Goal: Information Seeking & Learning: Learn about a topic

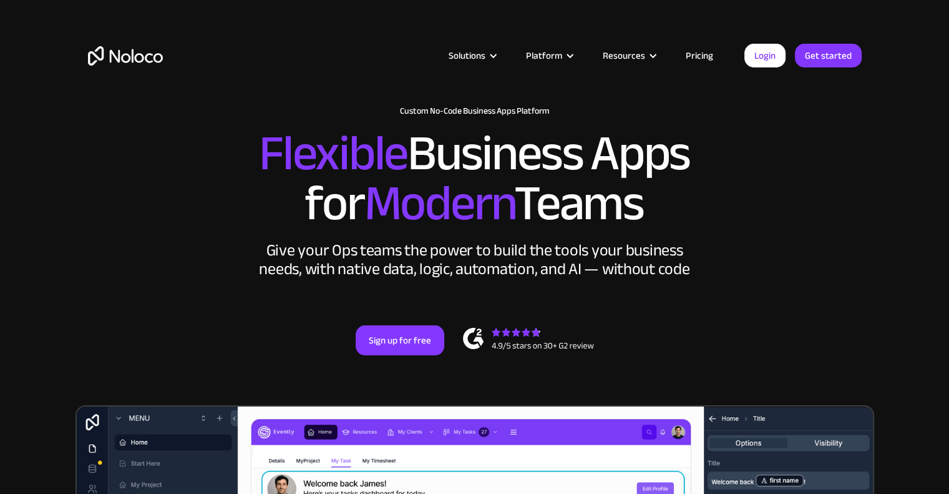
click at [695, 53] on link "Pricing" at bounding box center [699, 55] width 59 height 16
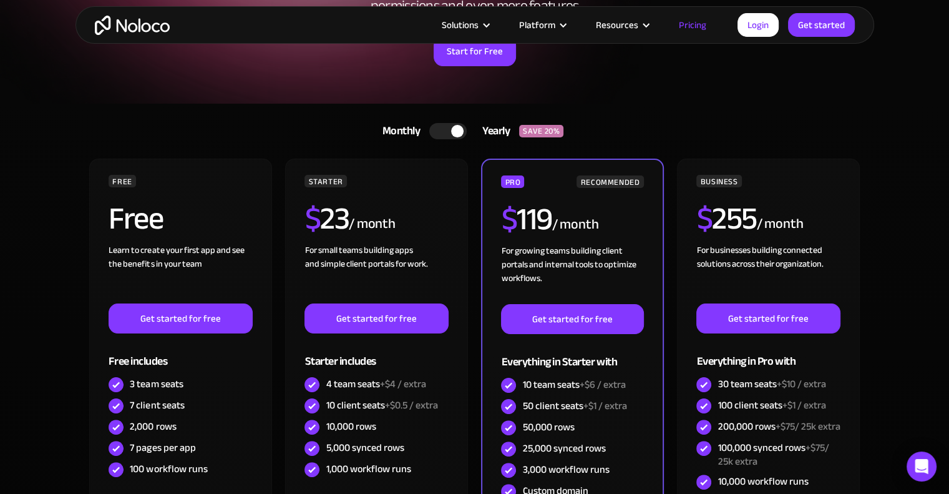
scroll to position [187, 0]
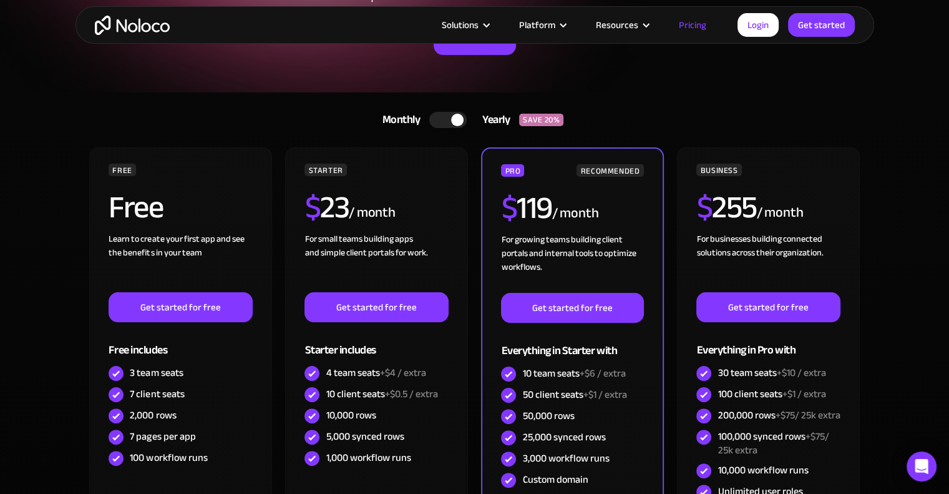
click at [432, 126] on div at bounding box center [447, 120] width 37 height 16
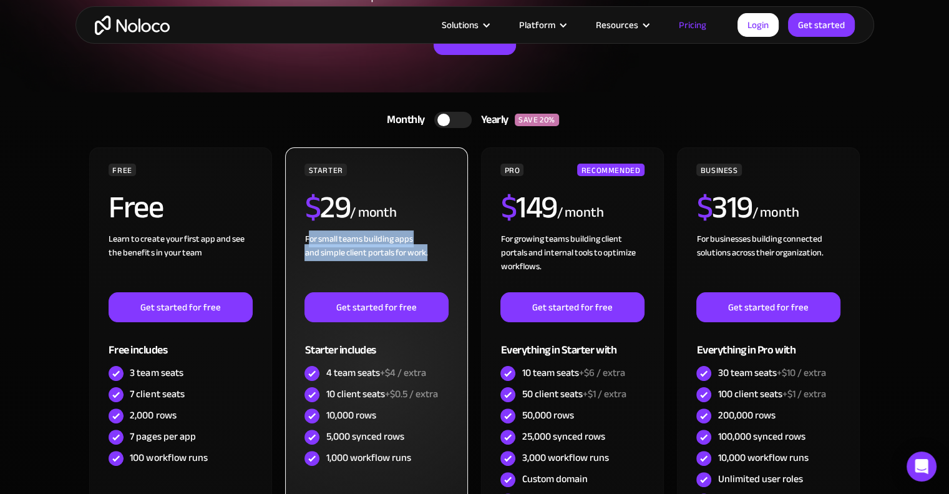
drag, startPoint x: 309, startPoint y: 237, endPoint x: 431, endPoint y: 254, distance: 123.6
click at [431, 254] on div "For small teams building apps and simple client portals for work. ‍" at bounding box center [377, 262] width 144 height 60
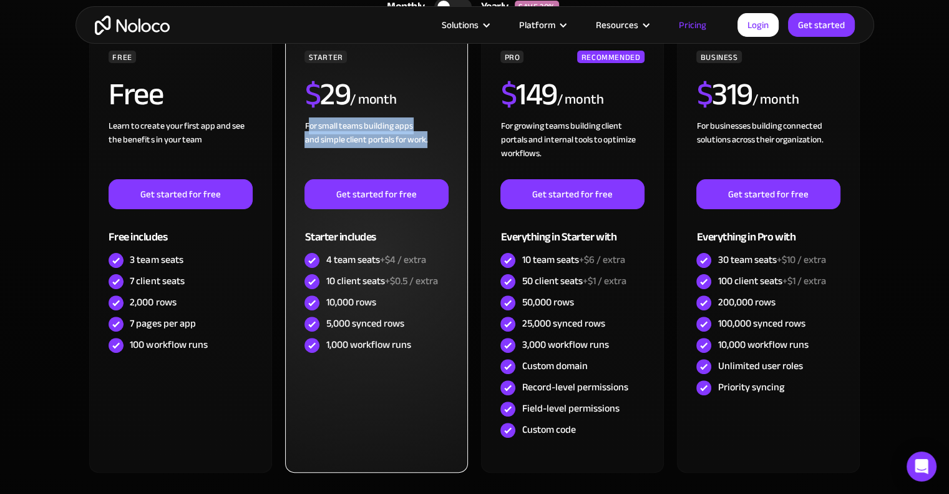
scroll to position [312, 0]
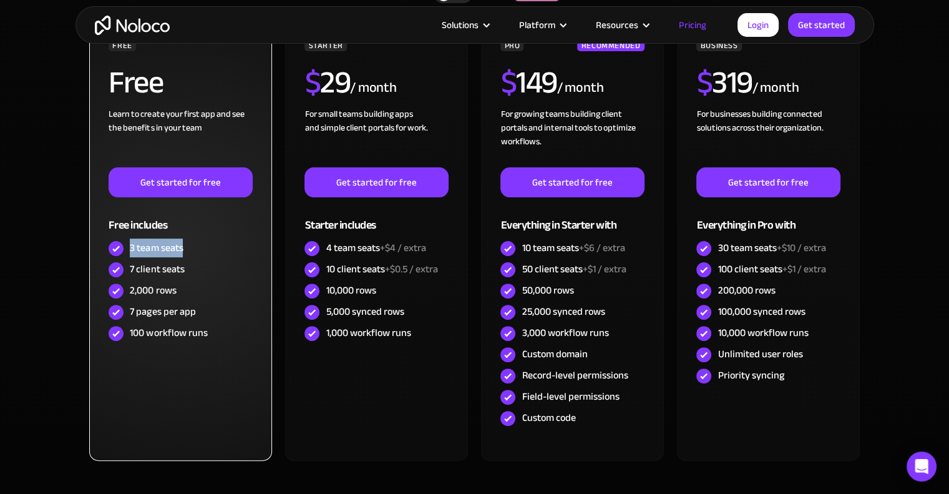
drag, startPoint x: 129, startPoint y: 251, endPoint x: 199, endPoint y: 251, distance: 70.5
click at [199, 251] on div "3 team seats" at bounding box center [181, 248] width 144 height 21
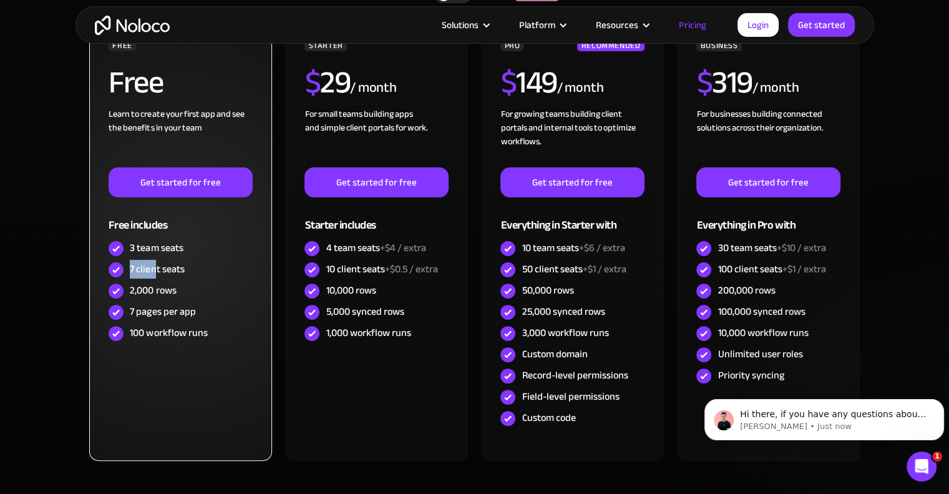
scroll to position [0, 0]
drag, startPoint x: 130, startPoint y: 269, endPoint x: 185, endPoint y: 271, distance: 55.6
click at [185, 271] on div "7 client seats" at bounding box center [181, 269] width 144 height 21
drag, startPoint x: 130, startPoint y: 309, endPoint x: 197, endPoint y: 309, distance: 67.4
click at [197, 309] on div "7 pages per app" at bounding box center [181, 311] width 144 height 21
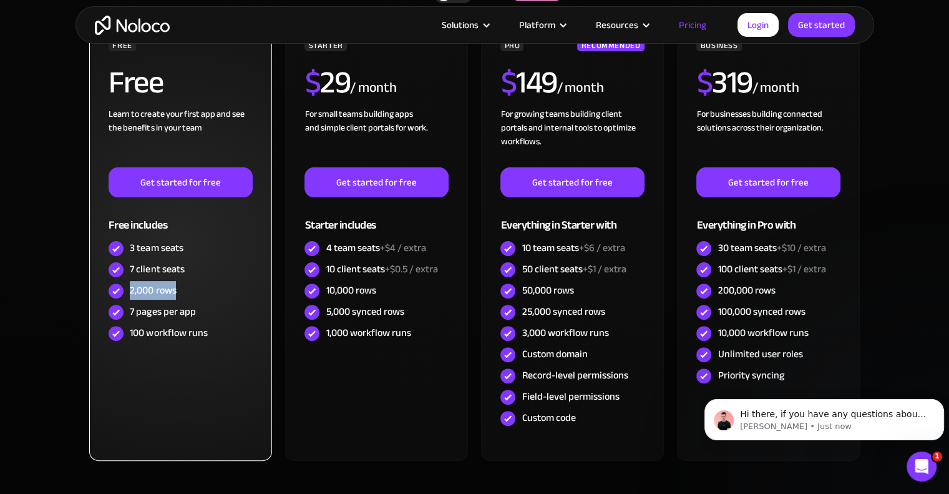
drag, startPoint x: 129, startPoint y: 289, endPoint x: 187, endPoint y: 289, distance: 58.7
click at [187, 289] on div "2,000 rows" at bounding box center [181, 290] width 144 height 21
drag, startPoint x: 130, startPoint y: 328, endPoint x: 217, endPoint y: 329, distance: 87.4
click at [217, 329] on div "100 workflow runs" at bounding box center [181, 333] width 144 height 21
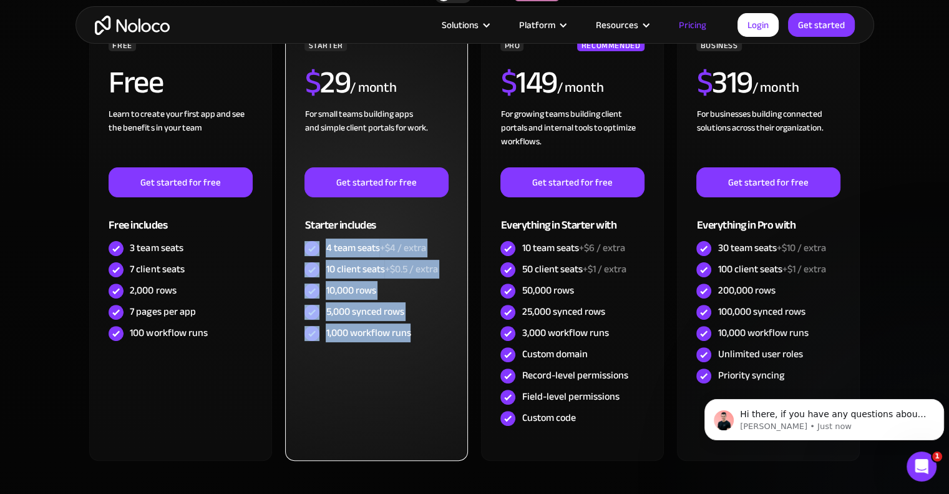
drag, startPoint x: 414, startPoint y: 334, endPoint x: 308, endPoint y: 244, distance: 138.6
click at [308, 244] on div "STARTER $ 29 / month For small teams building apps and simple client portals fo…" at bounding box center [377, 191] width 144 height 305
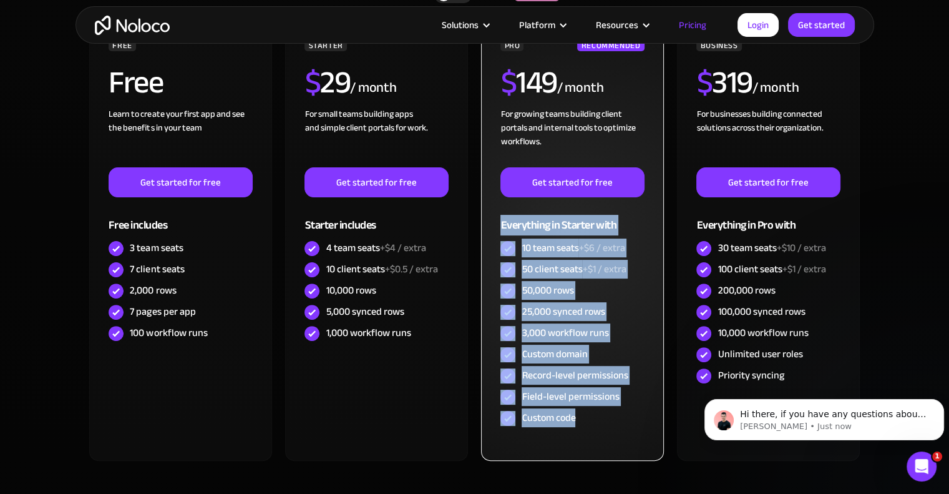
drag, startPoint x: 590, startPoint y: 414, endPoint x: 495, endPoint y: 223, distance: 212.7
click at [495, 223] on div "PRO RECOMMENDED $ 149 / month For growing teams building client portals and int…" at bounding box center [572, 241] width 182 height 438
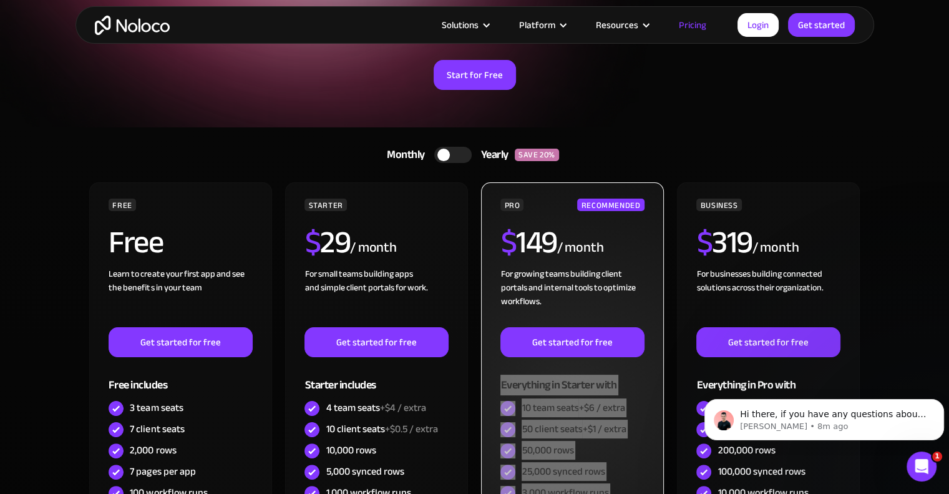
scroll to position [187, 0]
